Goal: Transaction & Acquisition: Subscribe to service/newsletter

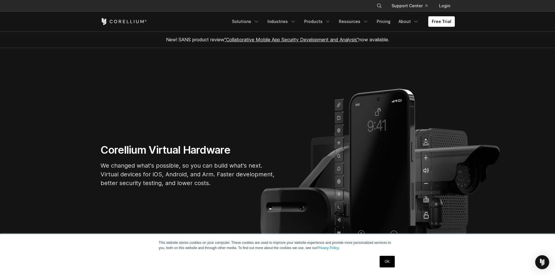
click at [381, 261] on link "OK" at bounding box center [387, 262] width 15 height 12
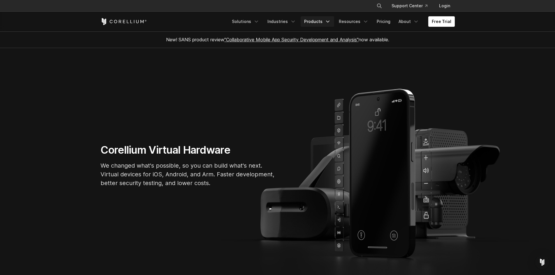
click at [333, 17] on link "Products" at bounding box center [318, 21] width 34 height 10
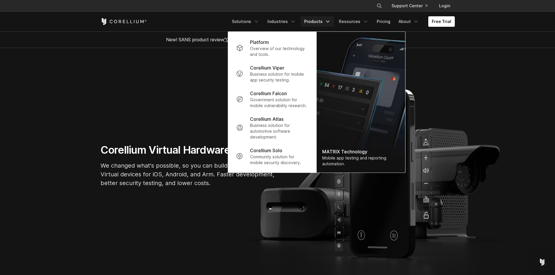
click at [205, 217] on section "Corellium Virtual Hardware We changed what's possible, so you can build what's …" at bounding box center [277, 168] width 555 height 240
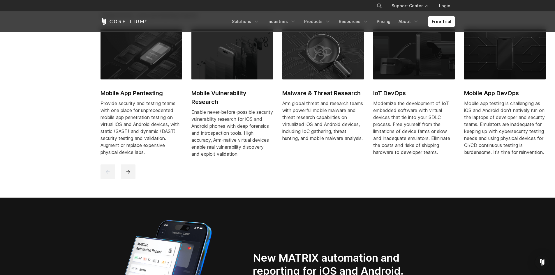
scroll to position [335, 0]
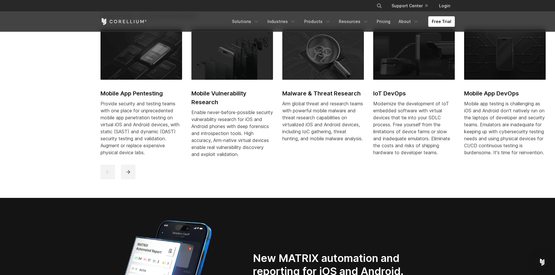
click at [129, 89] on h2 "Mobile App Pentesting" at bounding box center [142, 93] width 82 height 9
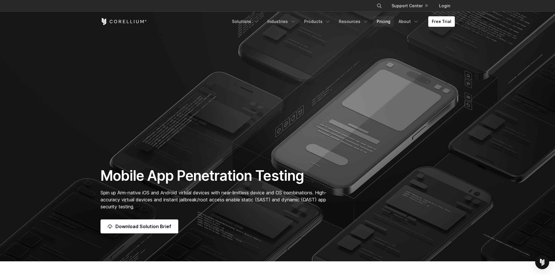
click at [381, 18] on link "Pricing" at bounding box center [383, 21] width 21 height 10
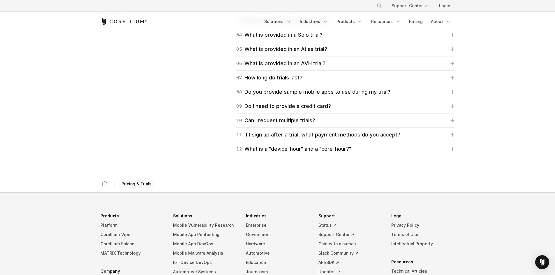
scroll to position [896, 0]
